Goal: Use online tool/utility

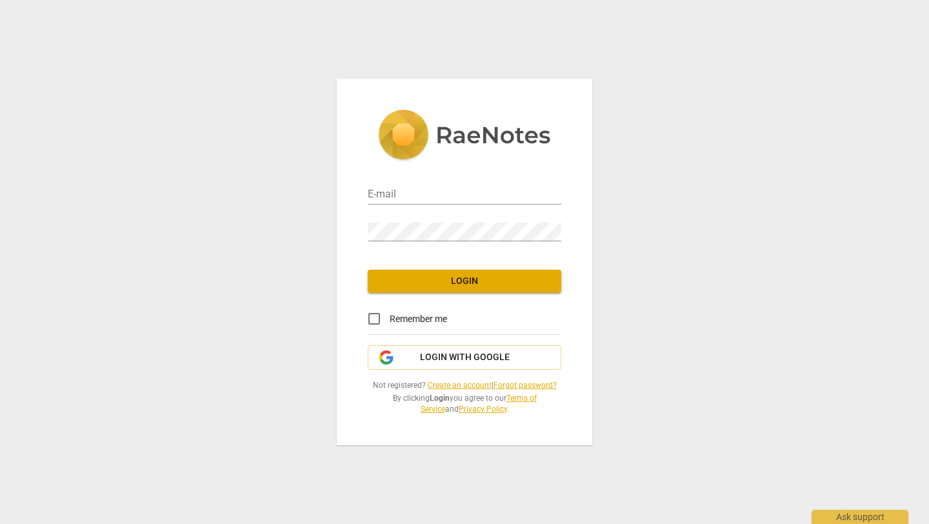
type input "[EMAIL_ADDRESS][DOMAIN_NAME]"
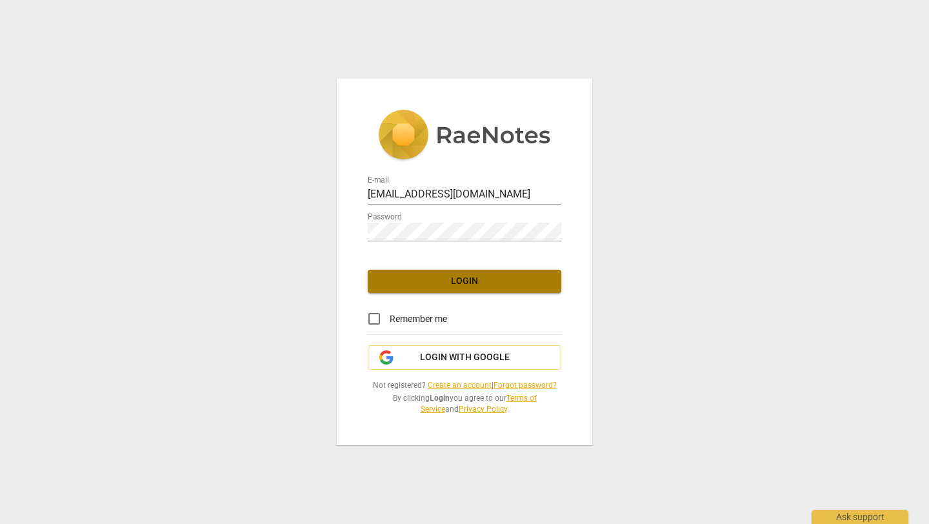
click at [467, 283] on span "Login" at bounding box center [464, 281] width 173 height 13
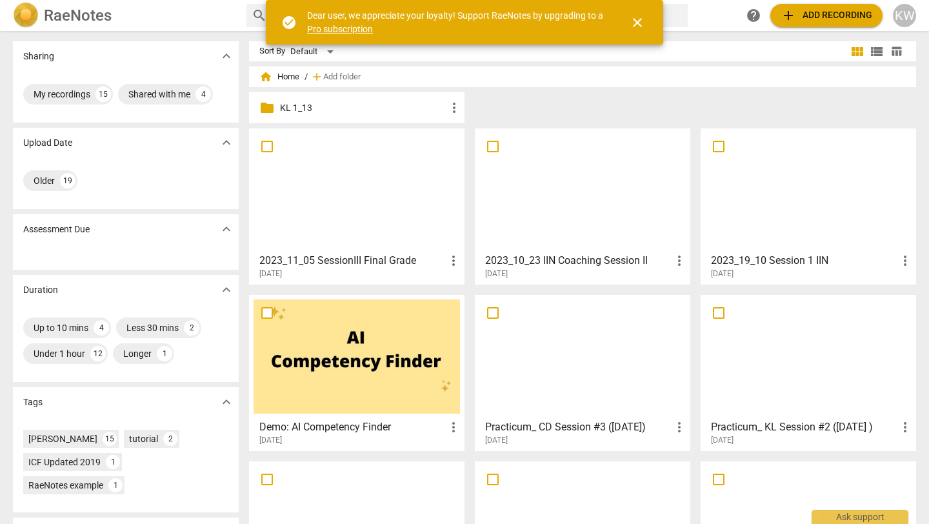
click at [636, 20] on span "close" at bounding box center [637, 22] width 15 height 15
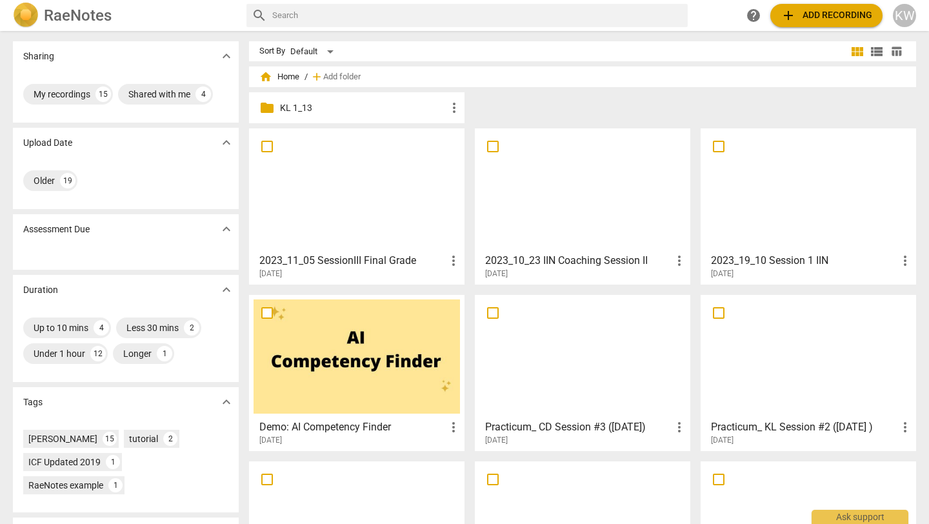
click at [815, 12] on span "add Add recording" at bounding box center [827, 15] width 92 height 15
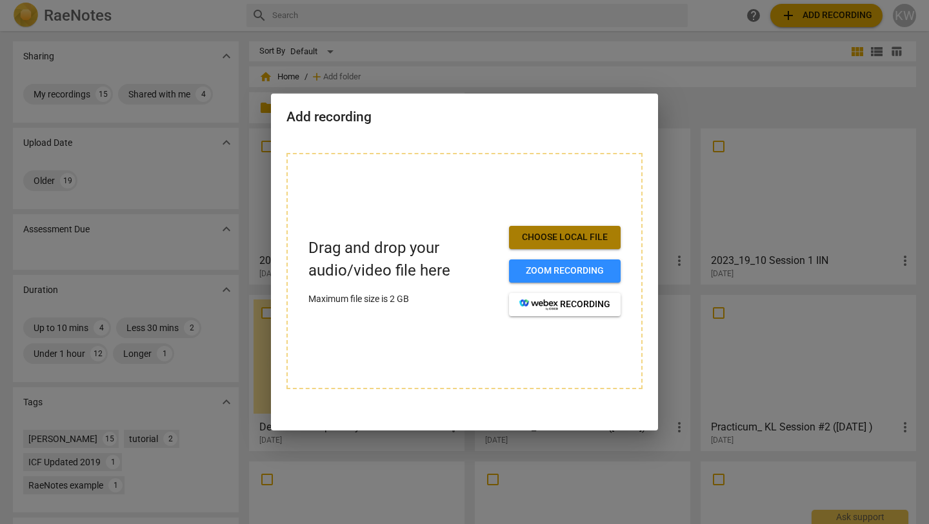
click at [538, 237] on span "Choose local file" at bounding box center [565, 237] width 91 height 13
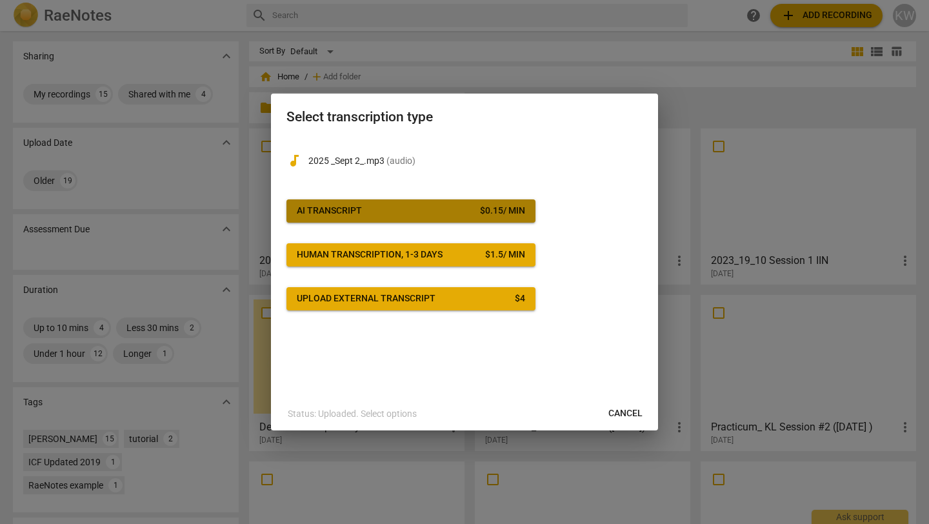
click at [425, 214] on span "AI Transcript $ 0.15 / min" at bounding box center [411, 211] width 229 height 13
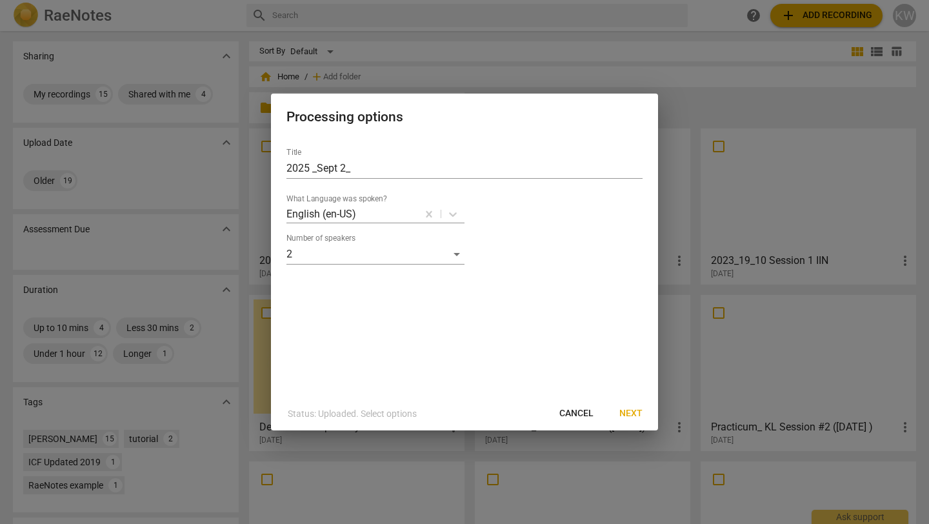
click at [633, 413] on span "Next" at bounding box center [631, 413] width 23 height 13
